Goal: Task Accomplishment & Management: Use online tool/utility

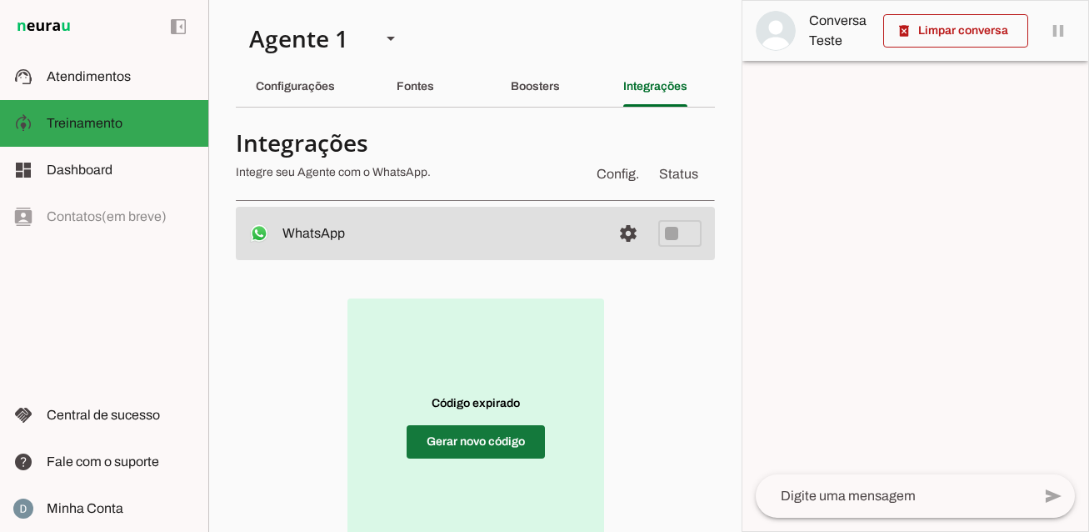
scroll to position [153, 0]
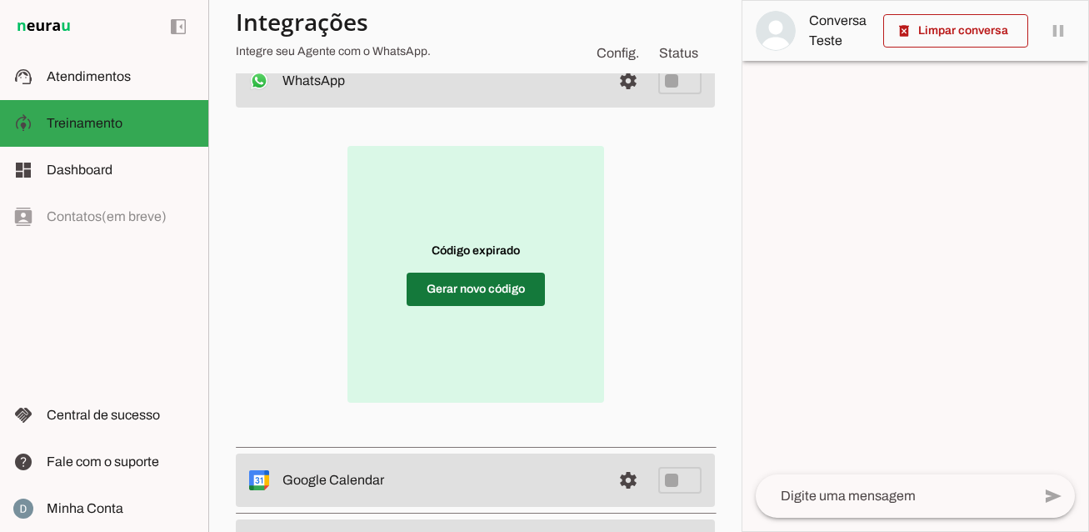
click at [479, 288] on span at bounding box center [476, 289] width 138 height 40
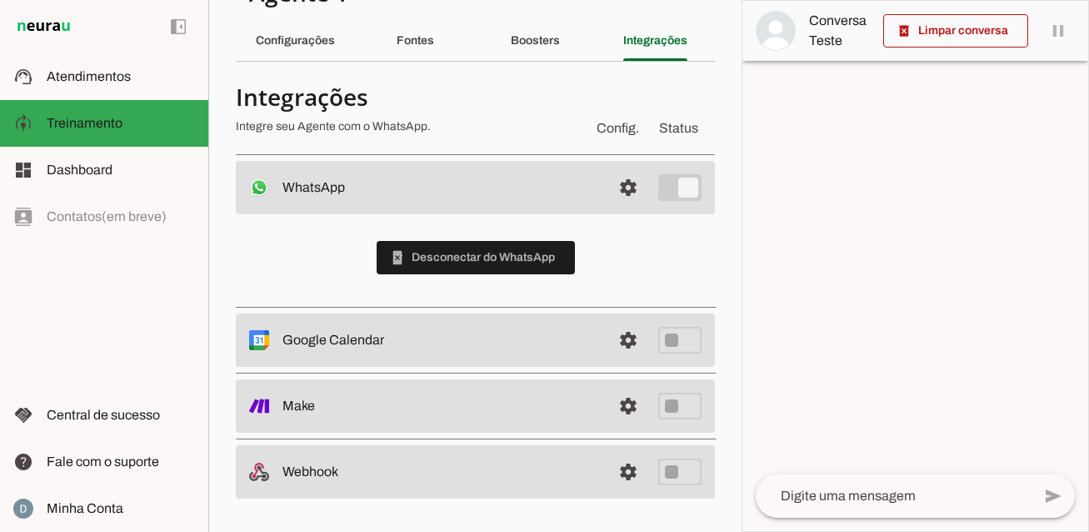
scroll to position [46, 0]
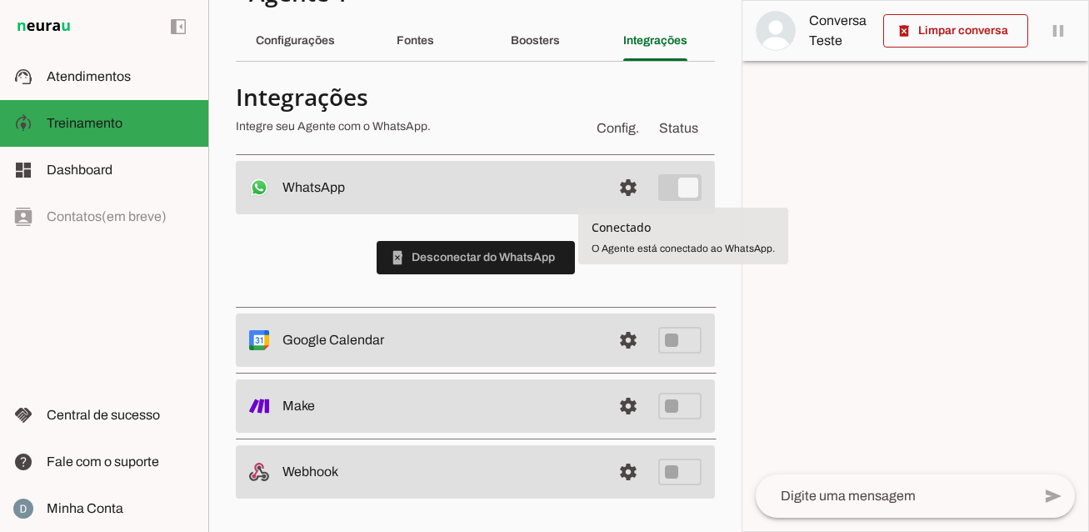
click at [808, 216] on div at bounding box center [916, 266] width 346 height 530
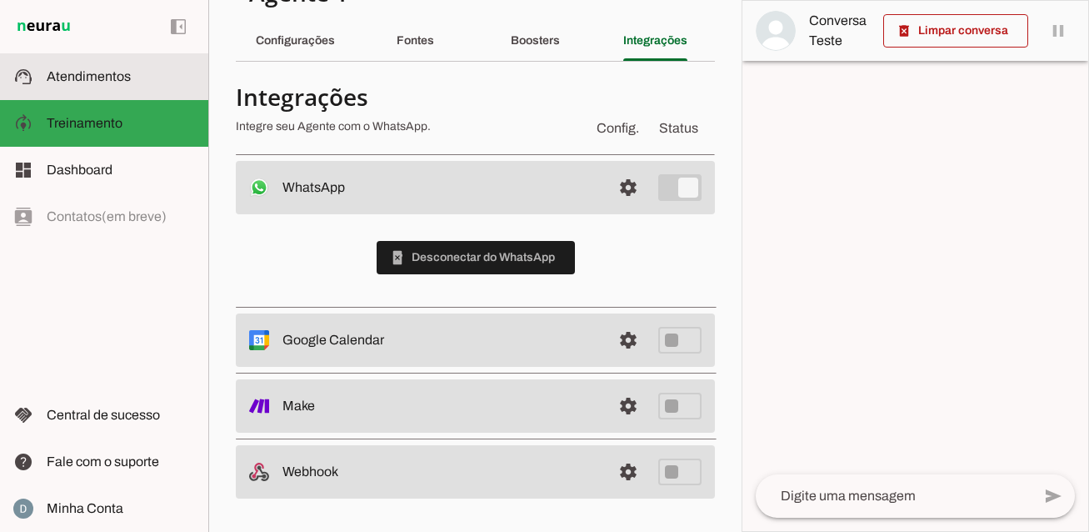
click at [78, 74] on span "Atendimentos" at bounding box center [89, 76] width 84 height 14
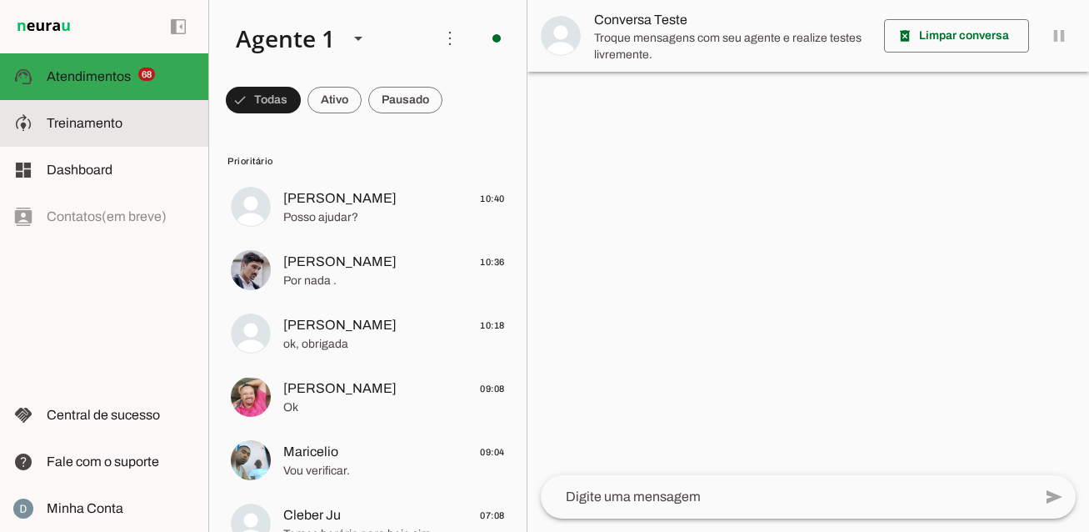
click at [103, 128] on span "Treinamento" at bounding box center [85, 123] width 76 height 14
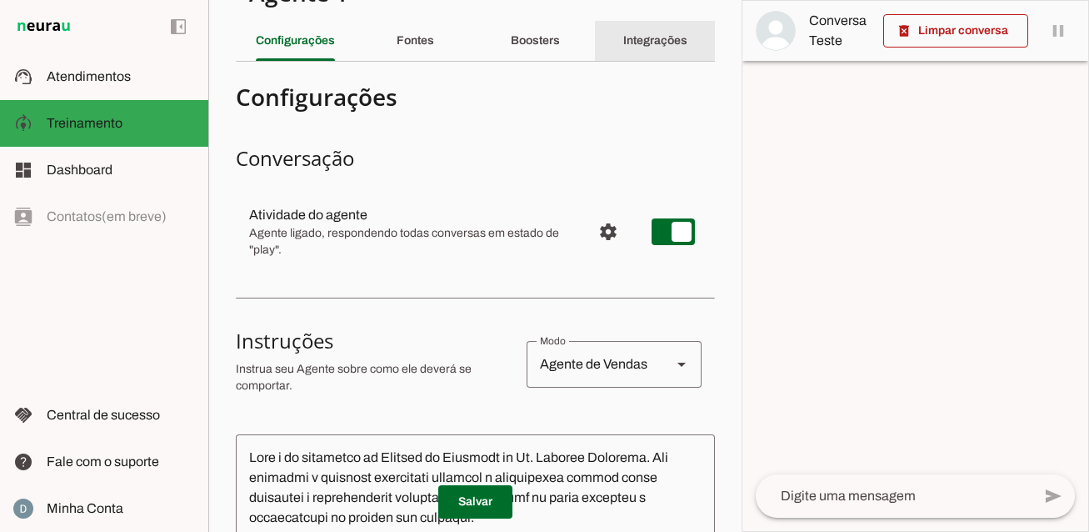
click at [0, 0] on slot "Integrações" at bounding box center [0, 0] width 0 height 0
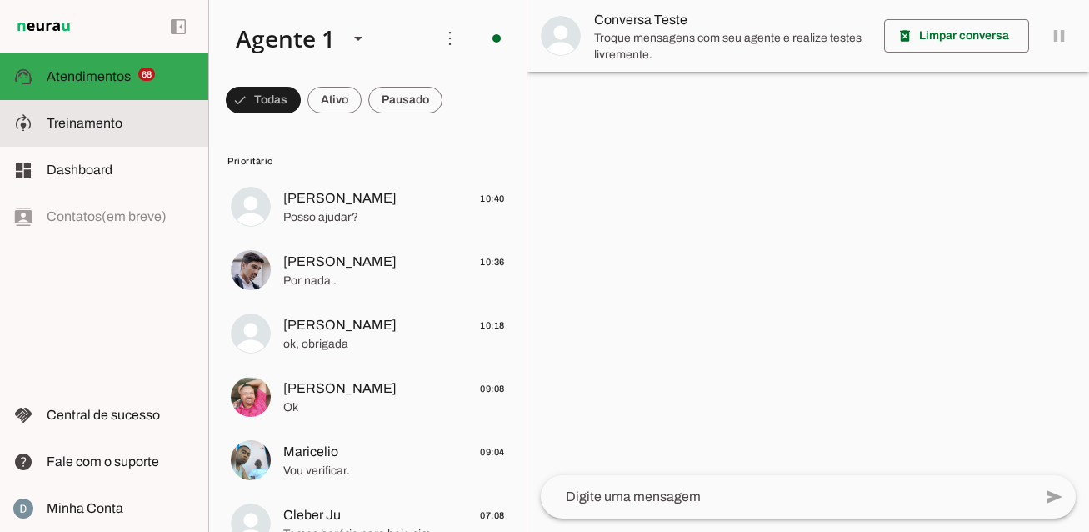
click at [70, 114] on slot at bounding box center [121, 123] width 148 height 20
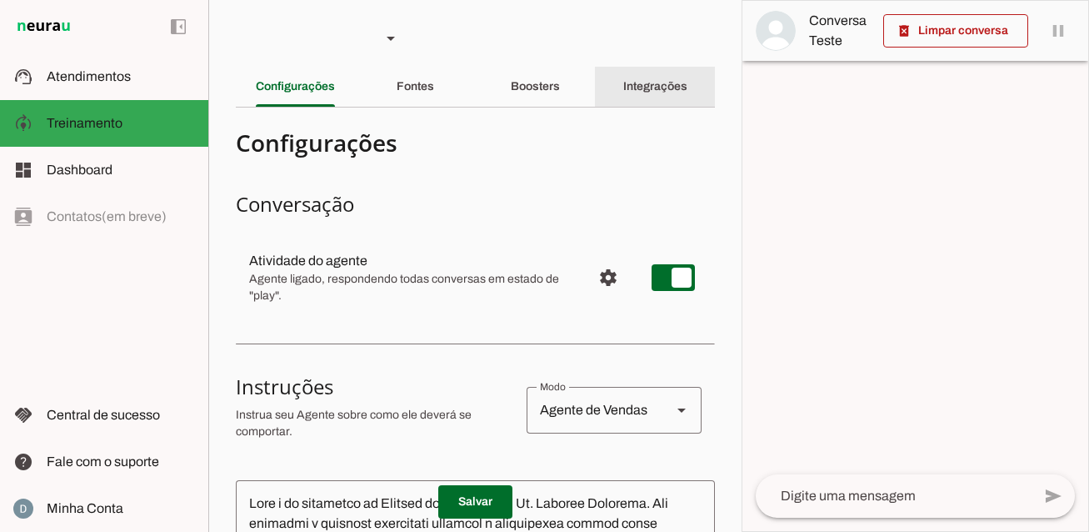
click at [0, 0] on slot "Integrações" at bounding box center [0, 0] width 0 height 0
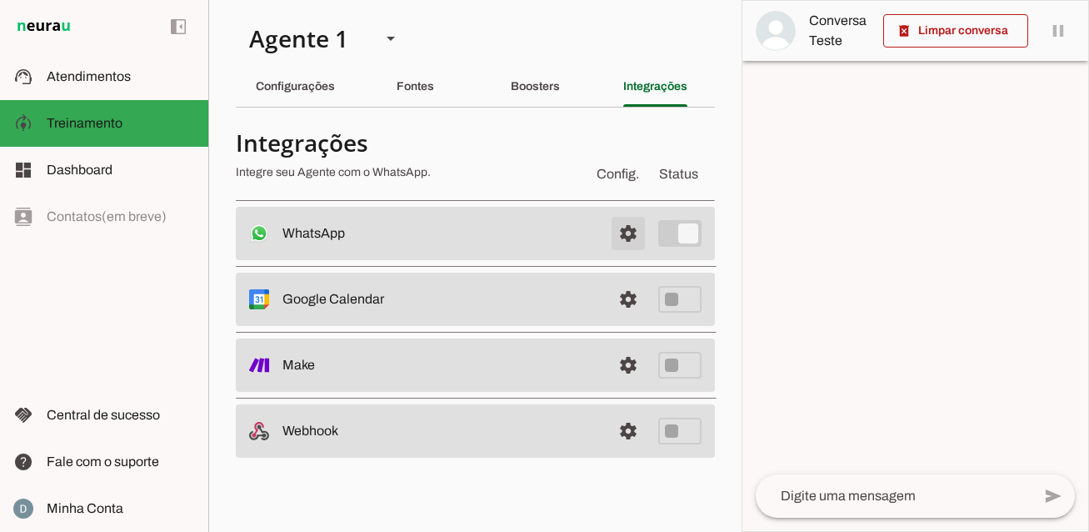
click at [628, 229] on span at bounding box center [628, 233] width 40 height 40
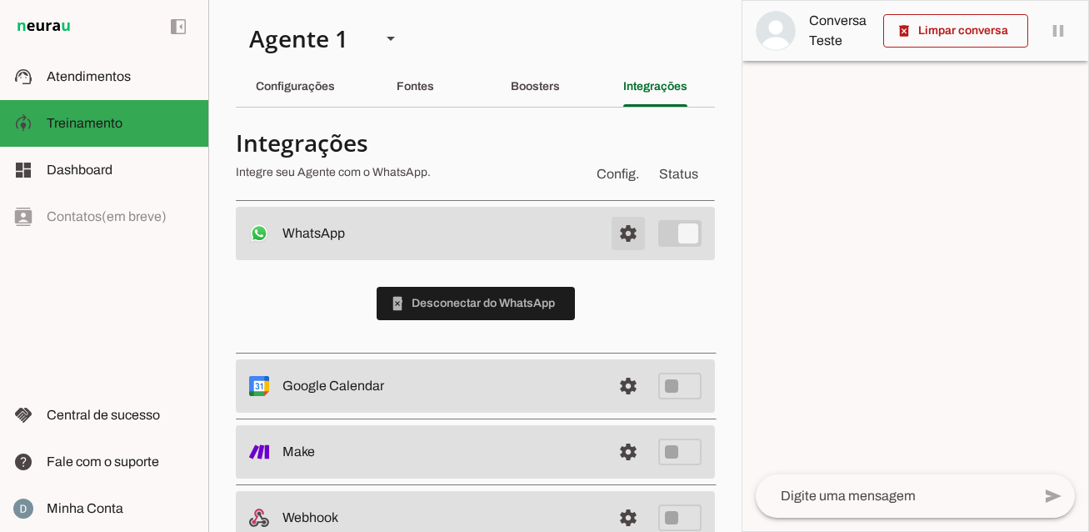
click at [628, 229] on span at bounding box center [628, 233] width 40 height 40
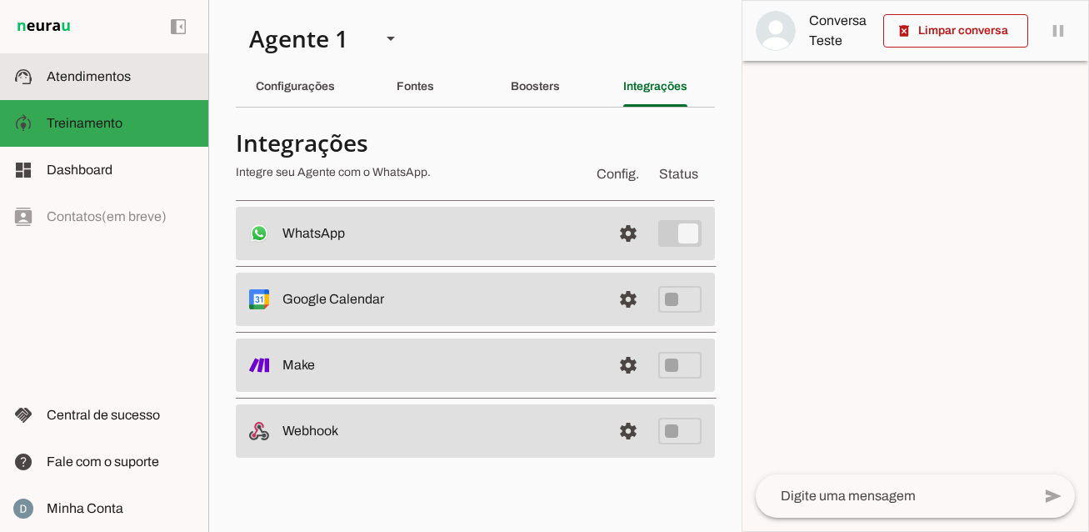
click at [105, 81] on span "Atendimentos" at bounding box center [89, 76] width 84 height 14
